Goal: Find specific page/section: Find specific page/section

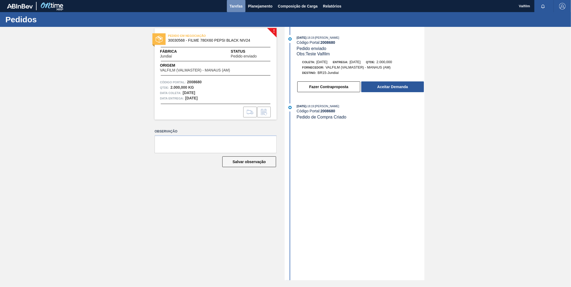
click at [238, 8] on span "Tarefas" at bounding box center [235, 6] width 13 height 6
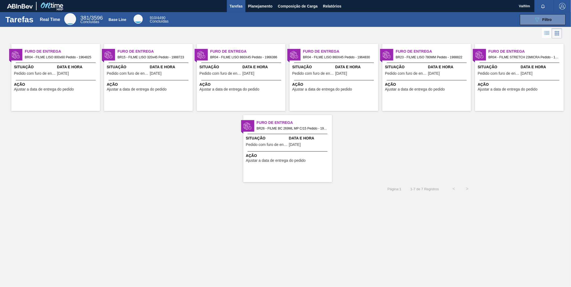
click at [156, 50] on span "Furo de Entrega" at bounding box center [154, 52] width 75 height 6
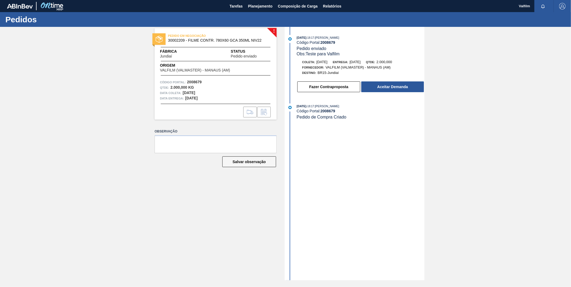
click at [181, 41] on span "30002209 - FILME CONTR. 780X60 GCA 350ML NIV22" at bounding box center [217, 40] width 98 height 4
copy span "30002209 - FILME CONTR. 780X60 GCA 350ML NIV22"
click at [329, 42] on strong "2008680" at bounding box center [327, 42] width 15 height 4
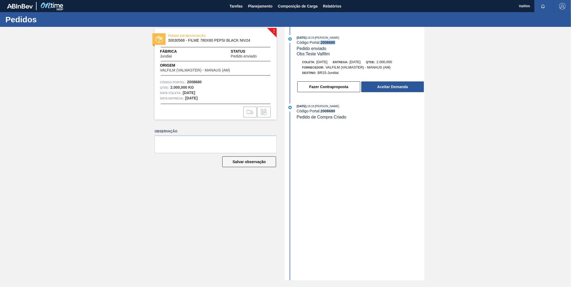
click at [329, 42] on strong "2008680" at bounding box center [327, 42] width 15 height 4
click at [229, 38] on span "30030568 - FILME 780X60 PEPSI BLACK NIV24" at bounding box center [217, 40] width 98 height 4
click at [225, 40] on span "30030568 - FILME 780X60 PEPSI BLACK NIV24" at bounding box center [217, 40] width 98 height 4
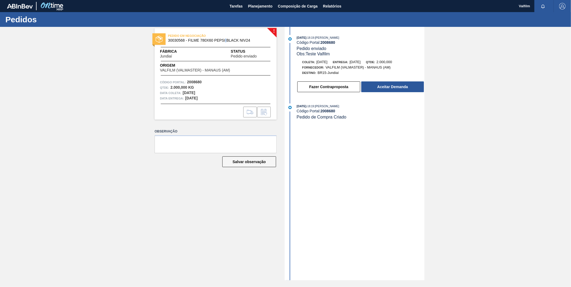
click at [225, 40] on span "30030568 - FILME 780X60 PEPSI BLACK NIV24" at bounding box center [217, 40] width 98 height 4
click at [236, 6] on span "Tarefas" at bounding box center [235, 6] width 13 height 6
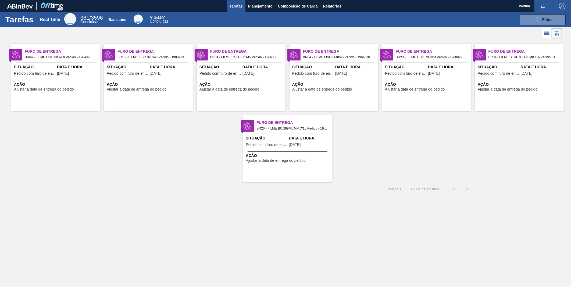
click at [170, 66] on span "Data e Hora" at bounding box center [171, 67] width 42 height 6
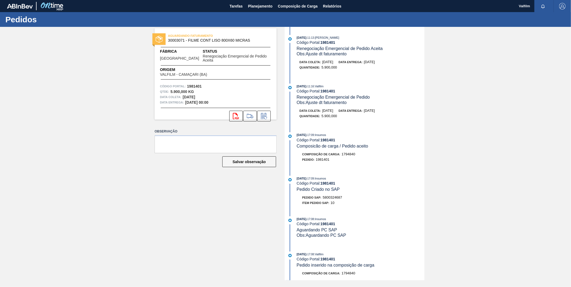
click at [232, 41] on span "30003071 - FILME CONT LISO 800X60 MICRAS" at bounding box center [217, 40] width 98 height 4
copy span "30003071 - FILME CONT LISO 800X60 MICRAS"
